Goal: Find specific page/section: Find specific page/section

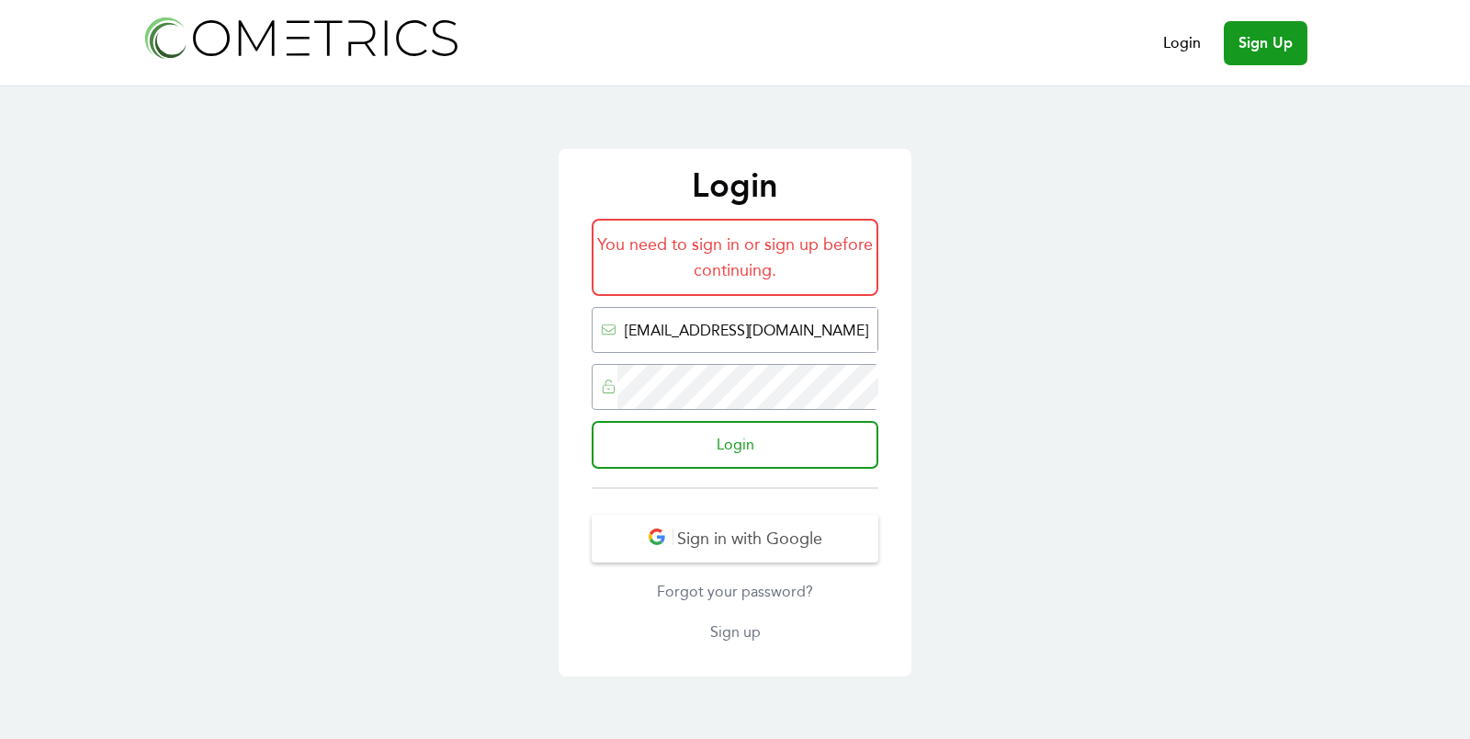
type input "ed@cometrics.io"
click at [592, 421] on input "Login" at bounding box center [735, 445] width 287 height 48
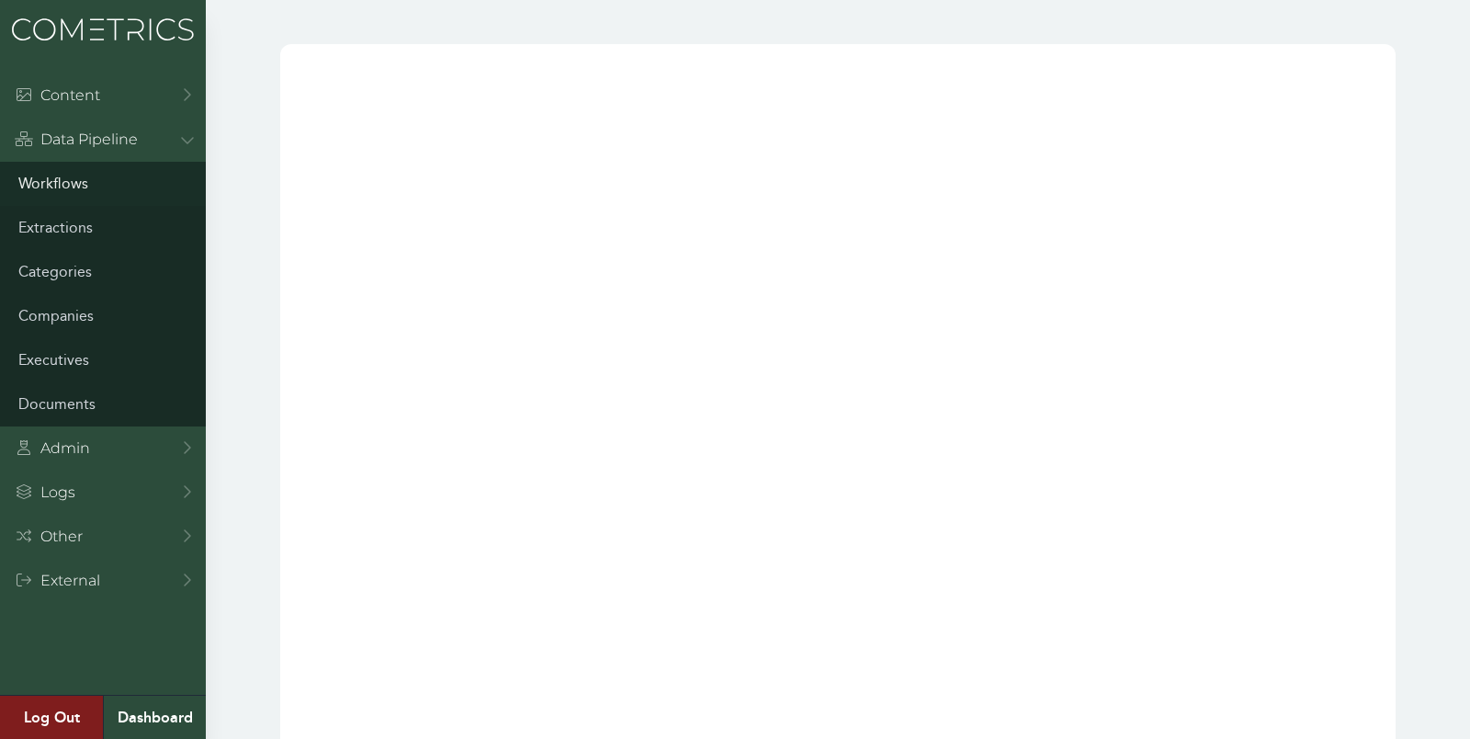
click at [46, 184] on link "Workflows" at bounding box center [103, 184] width 206 height 44
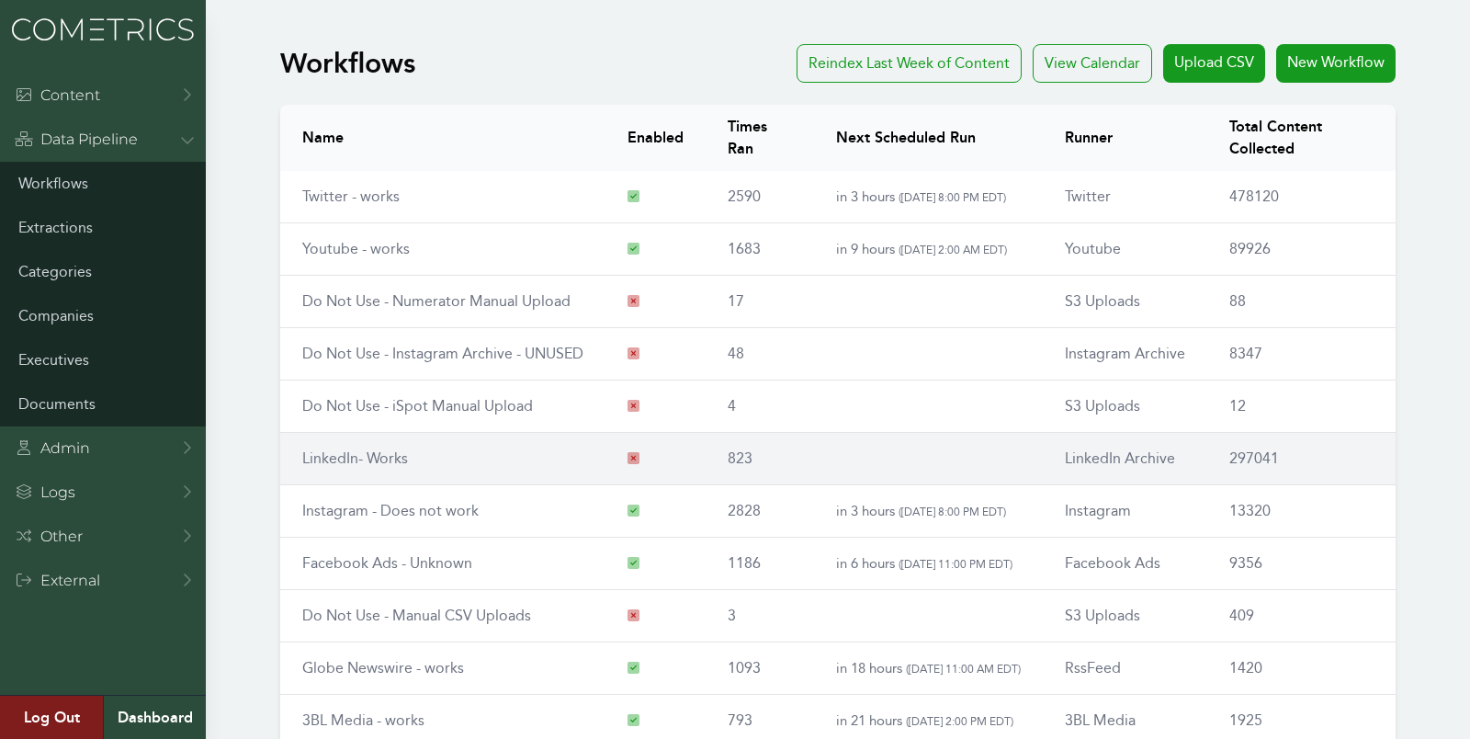
click at [315, 453] on link "LinkedIn- Works" at bounding box center [355, 457] width 106 height 17
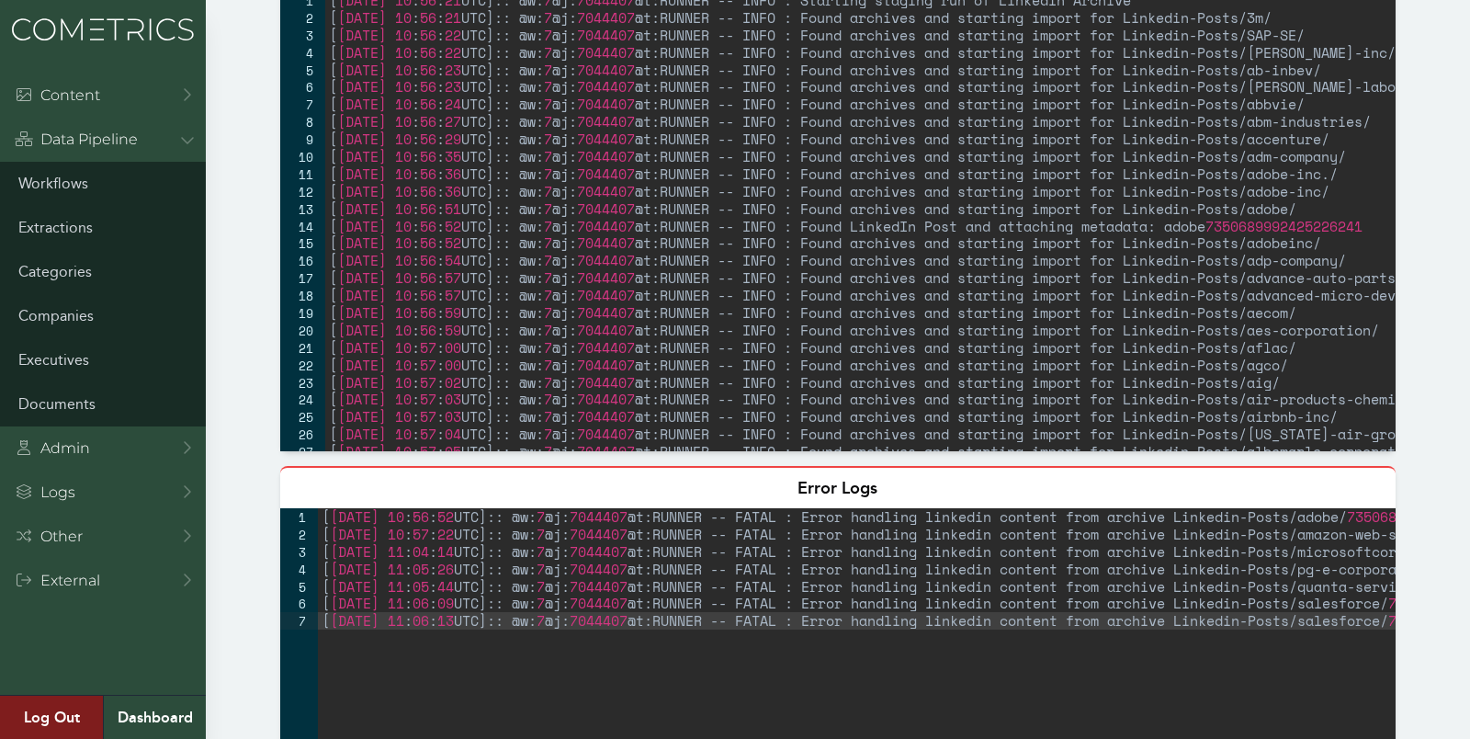
scroll to position [1015, 0]
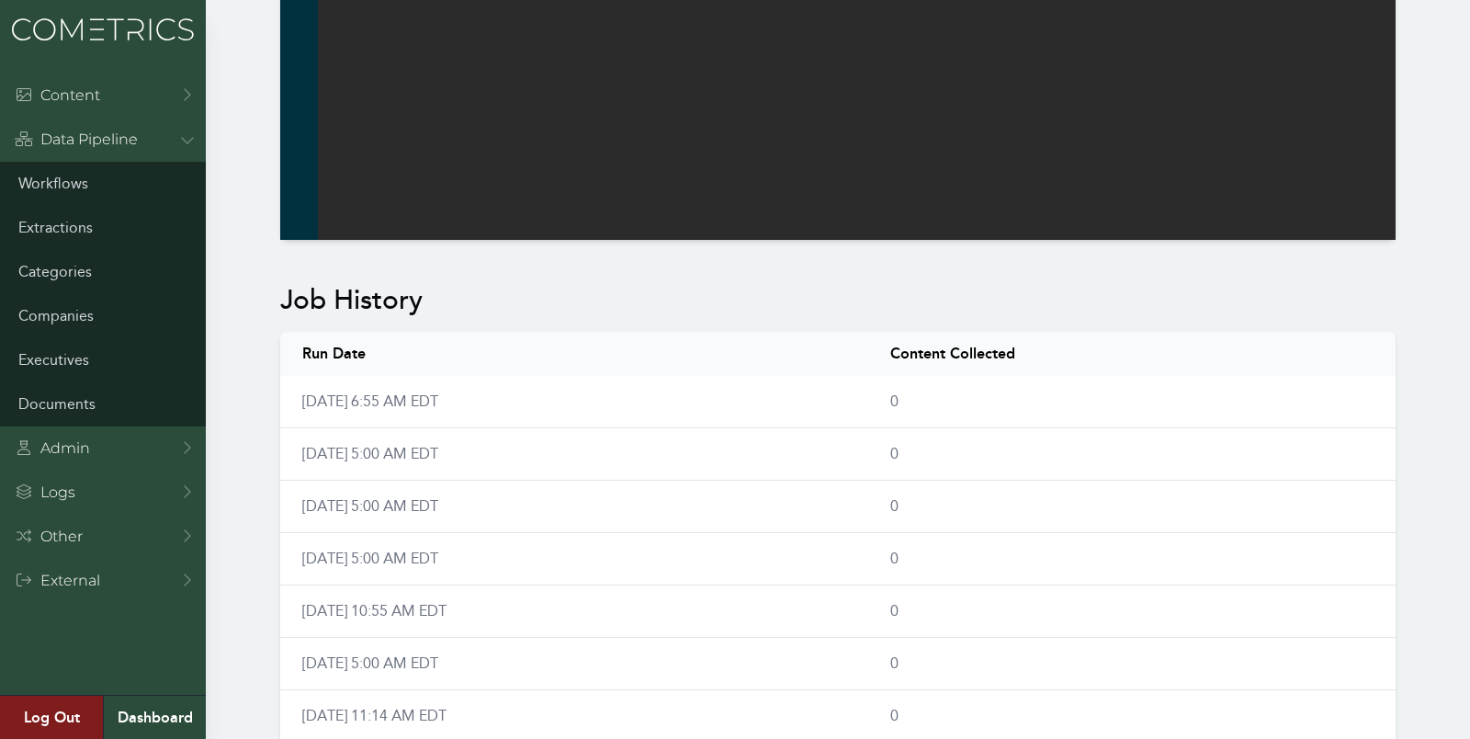
click at [228, 221] on div "Workflow - LinkedIn- Works Disabled Once a day (9am) LinkedIn Archive ESG Theme…" at bounding box center [735, 252] width 1470 height 2460
click at [63, 175] on link "Workflows" at bounding box center [103, 184] width 206 height 44
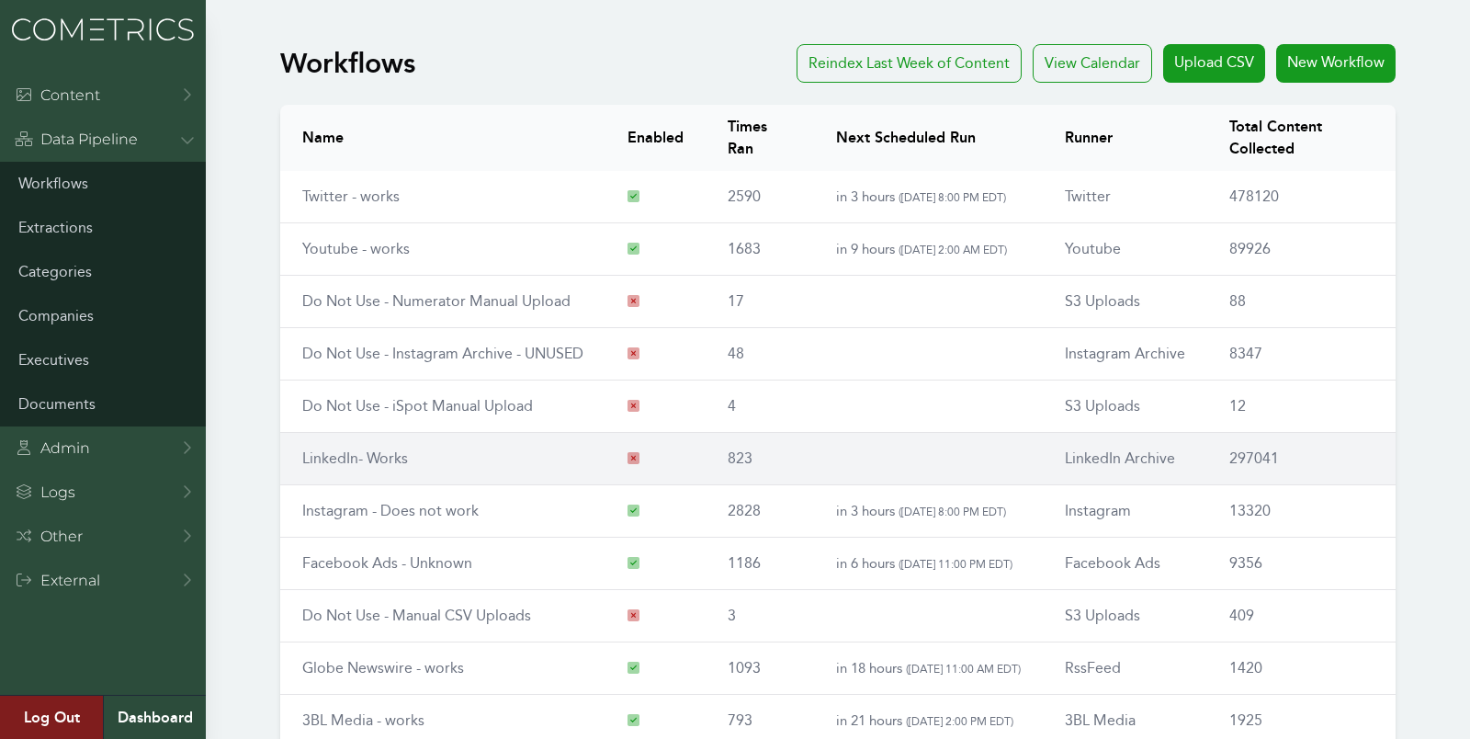
scroll to position [210, 0]
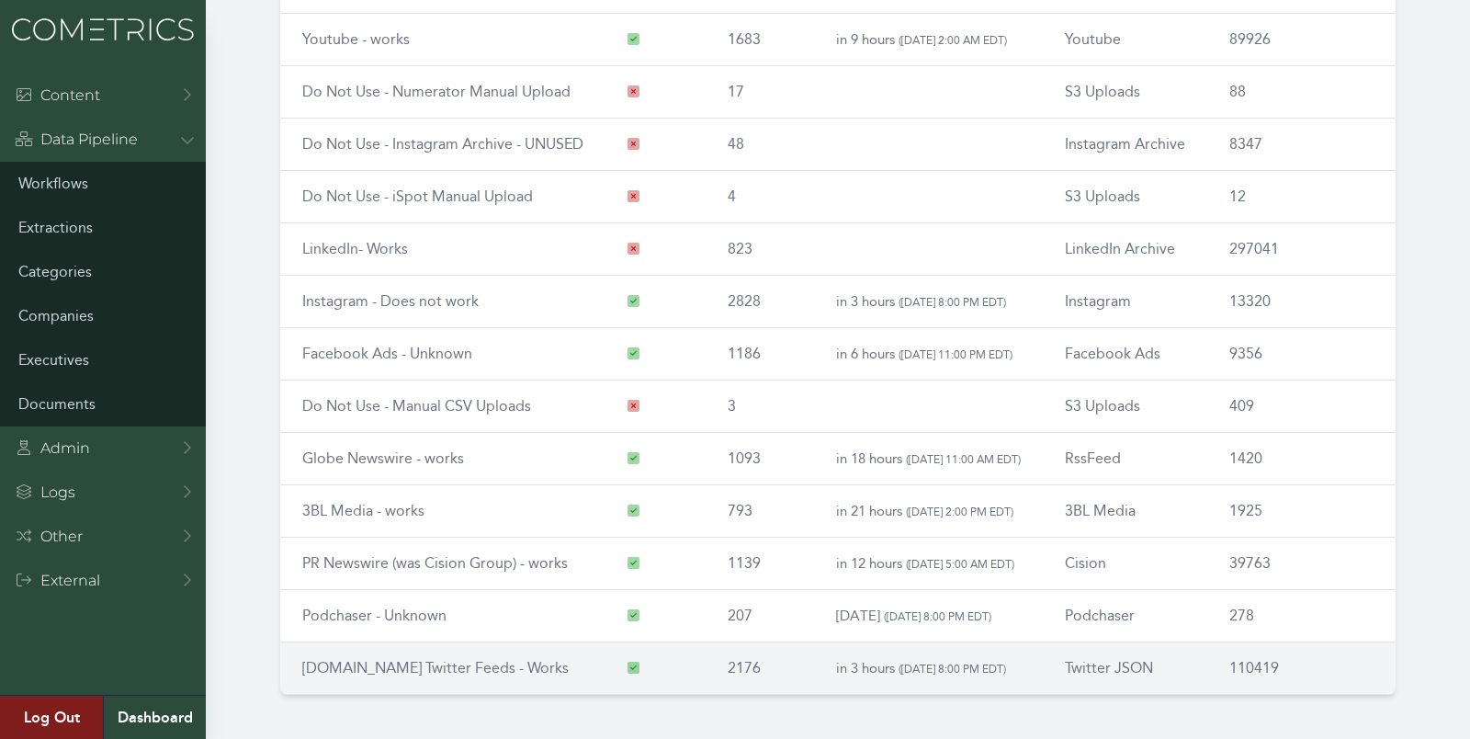
click at [391, 675] on td "RSS.app Twitter Feeds - Works" at bounding box center [442, 668] width 325 height 52
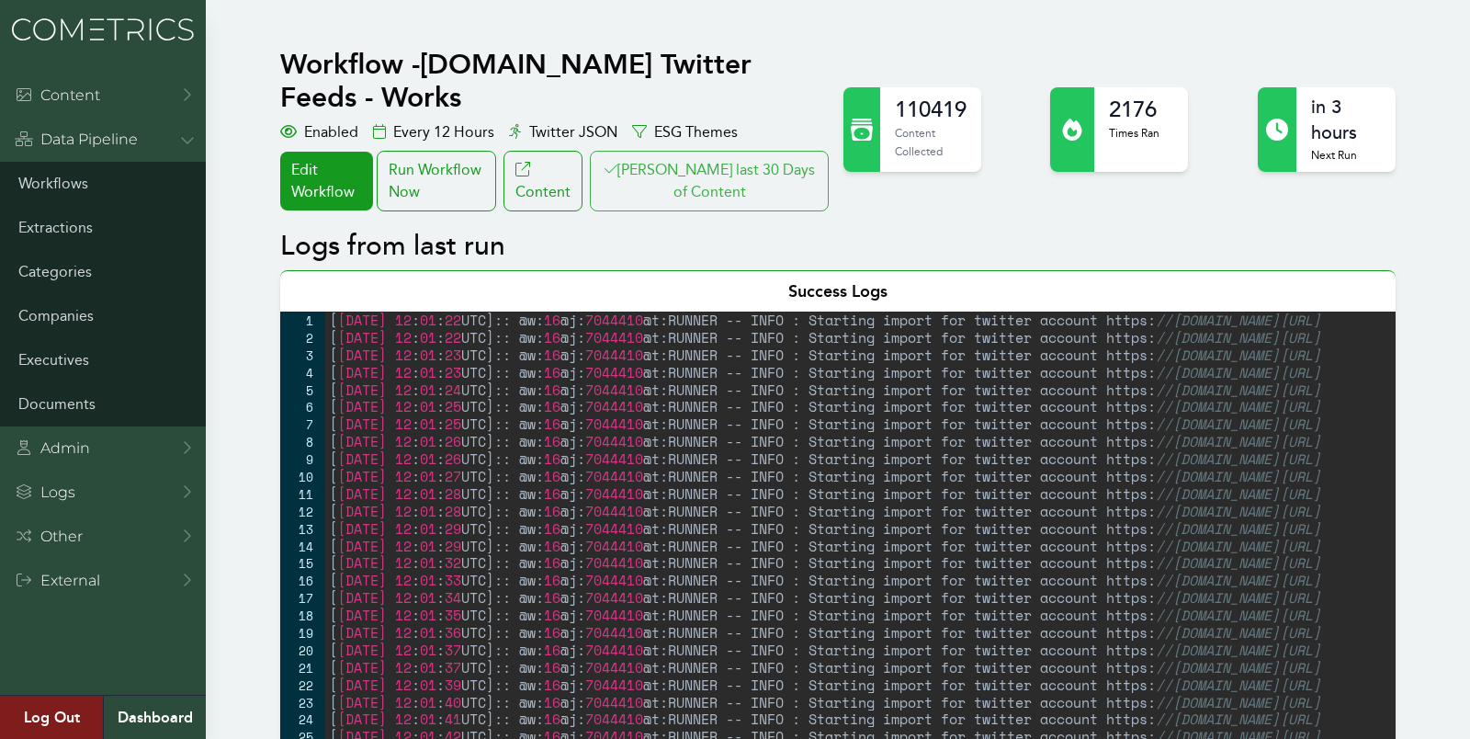
click at [759, 175] on button "Clair last 30 Days of Content" at bounding box center [709, 181] width 239 height 61
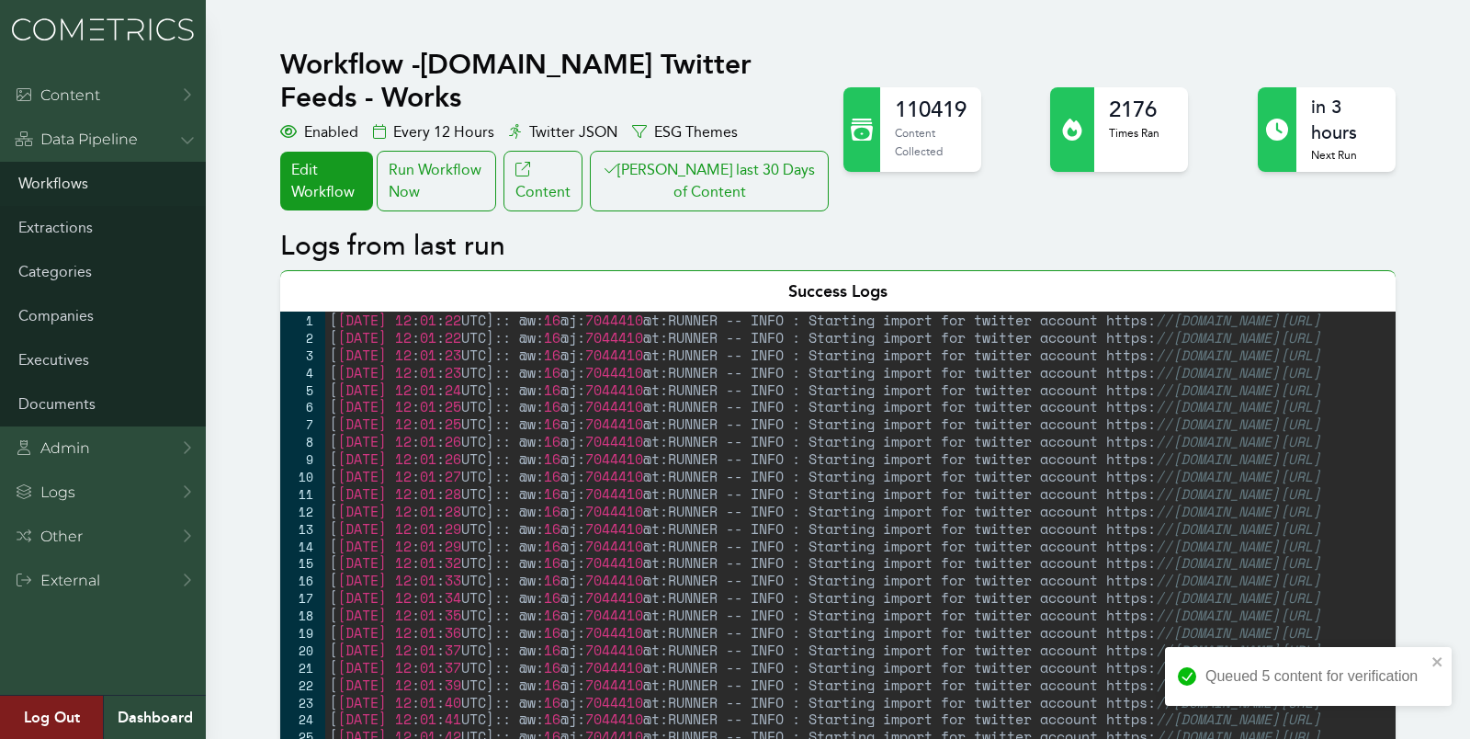
click at [48, 171] on link "Workflows" at bounding box center [103, 184] width 206 height 44
